Goal: Information Seeking & Learning: Learn about a topic

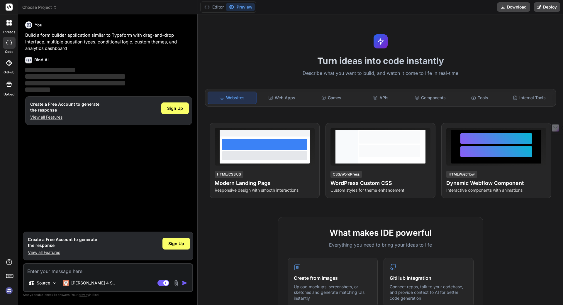
click at [8, 63] on icon at bounding box center [9, 63] width 6 height 6
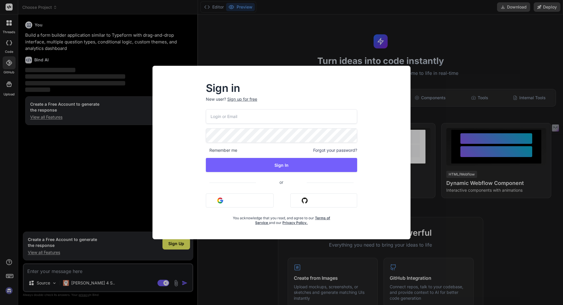
click at [10, 21] on div "Sign in New user? Sign up for free Remember me Forgot your password? Sign In or…" at bounding box center [281, 152] width 563 height 305
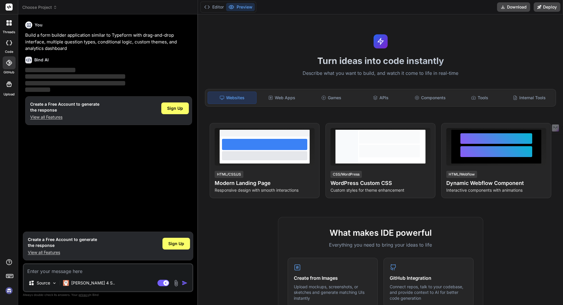
click at [9, 25] on icon at bounding box center [8, 22] width 5 height 5
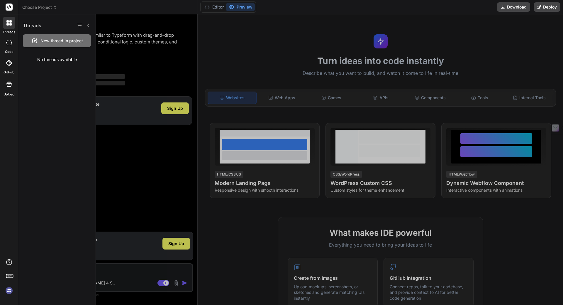
click at [8, 41] on icon at bounding box center [9, 42] width 6 height 5
type textarea "x"
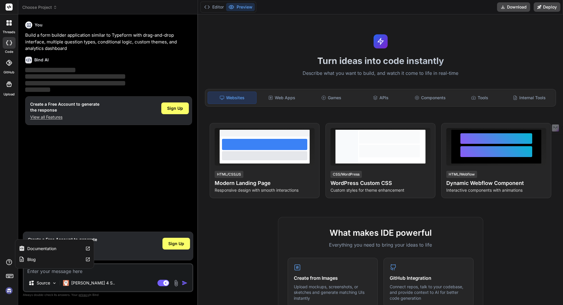
click at [33, 260] on label "Blog" at bounding box center [31, 259] width 9 height 6
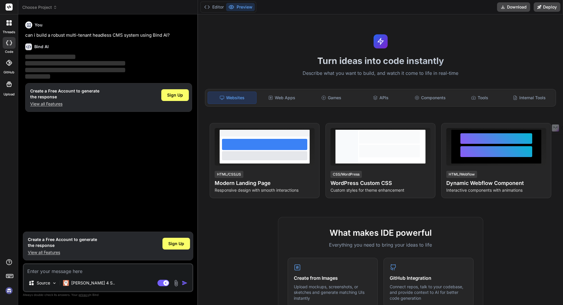
type textarea "x"
click at [58, 102] on p "View all Features" at bounding box center [64, 104] width 69 height 6
